Goal: Task Accomplishment & Management: Manage account settings

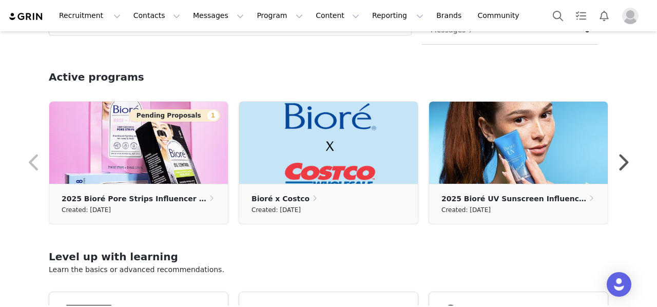
scroll to position [285, 0]
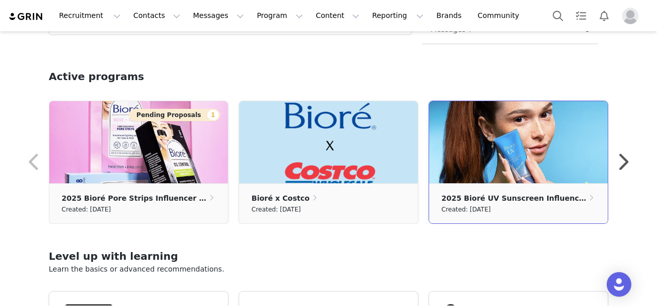
click at [468, 213] on div "2025 Bioré UV Sunscreen Influencer Campaign Created: [DATE]" at bounding box center [518, 203] width 179 height 27
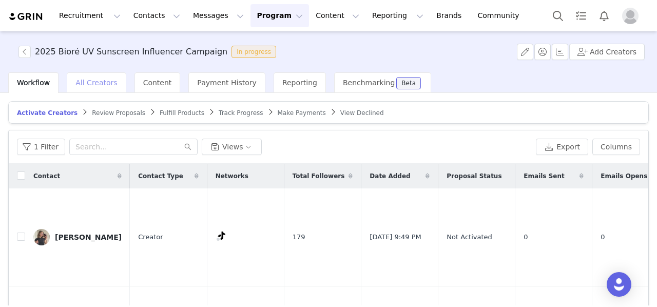
click at [92, 88] on div "All Creators" at bounding box center [96, 82] width 59 height 21
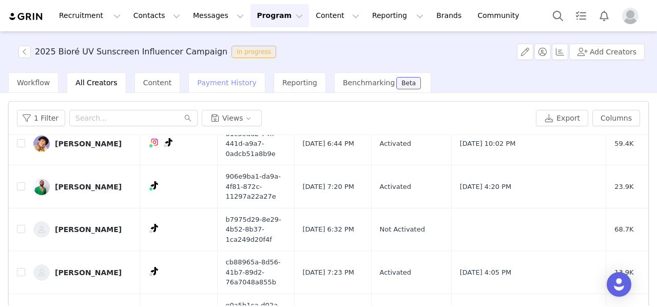
click at [150, 85] on span "Content" at bounding box center [157, 82] width 29 height 8
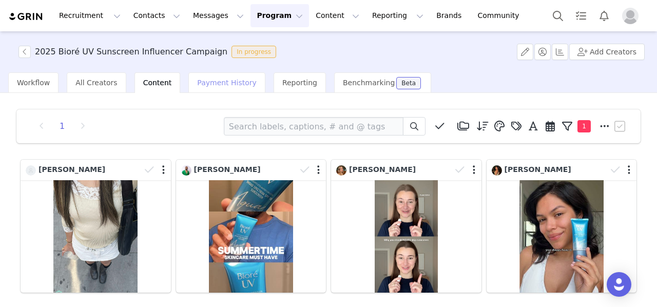
click at [206, 85] on span "Payment History" at bounding box center [227, 82] width 60 height 8
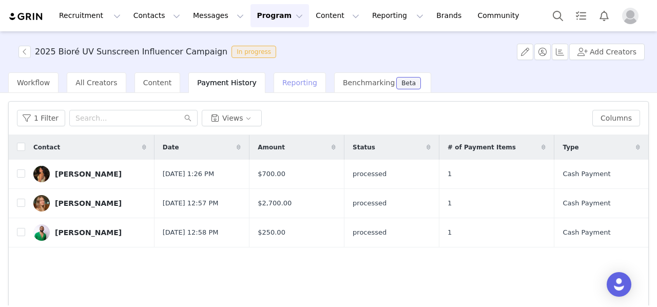
click at [287, 83] on span "Reporting" at bounding box center [299, 82] width 35 height 8
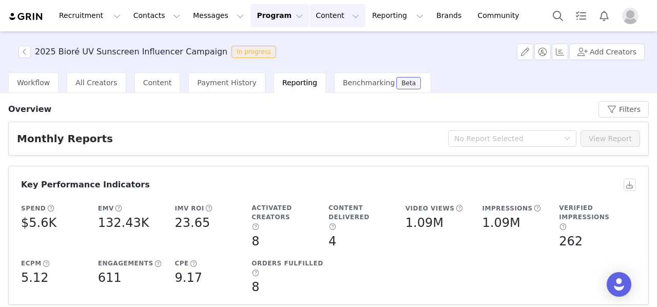
click at [309, 13] on button "Content Content" at bounding box center [337, 15] width 56 height 23
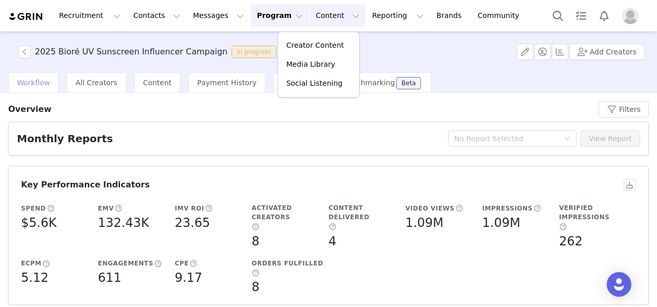
click at [29, 87] on div "Workflow" at bounding box center [33, 82] width 50 height 21
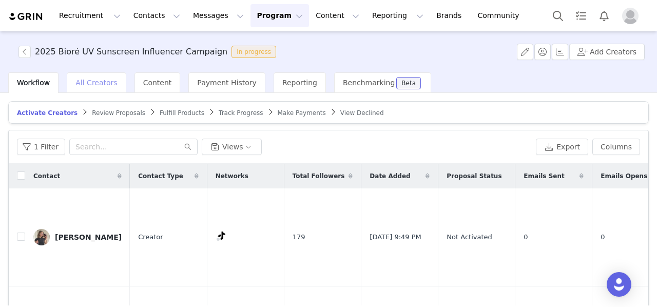
click at [91, 80] on span "All Creators" at bounding box center [96, 82] width 42 height 8
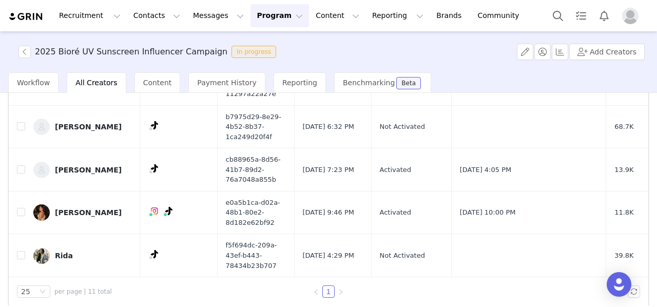
scroll to position [111, 0]
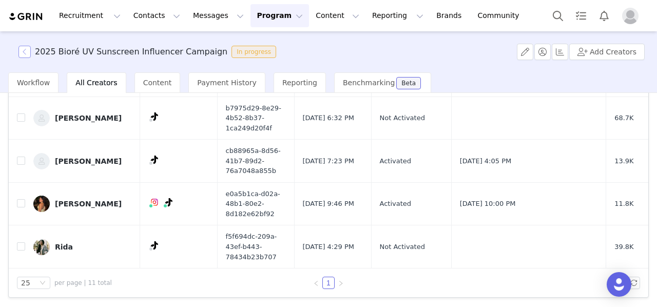
click at [27, 51] on button "button" at bounding box center [24, 52] width 12 height 12
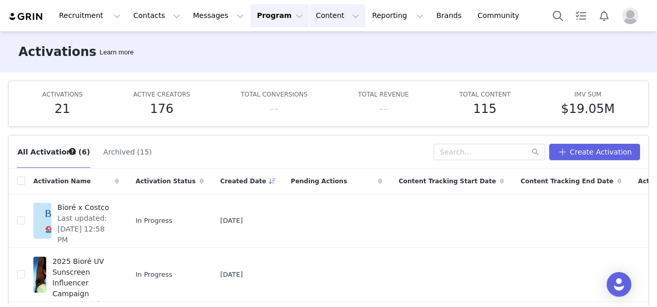
click at [309, 14] on button "Content Content" at bounding box center [337, 15] width 56 height 23
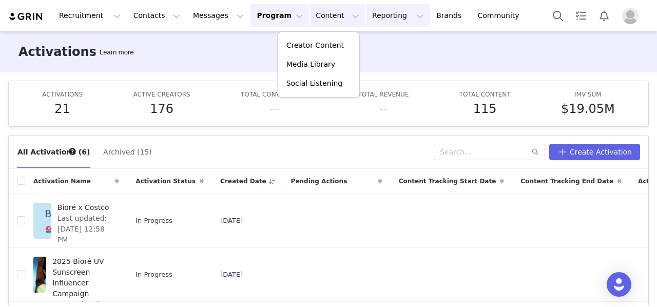
click at [366, 17] on button "Reporting Reporting" at bounding box center [398, 15] width 64 height 23
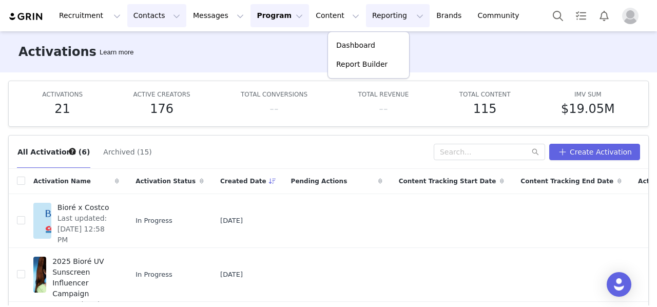
click at [127, 13] on button "Contacts Contacts" at bounding box center [156, 15] width 59 height 23
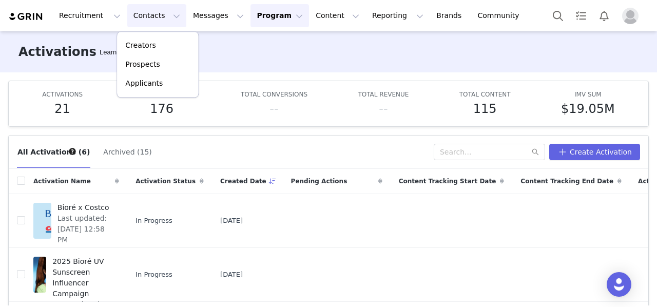
click at [179, 142] on div "All Activations (6) Archived (15) Create Activation" at bounding box center [328, 151] width 639 height 33
